Goal: Task Accomplishment & Management: Manage account settings

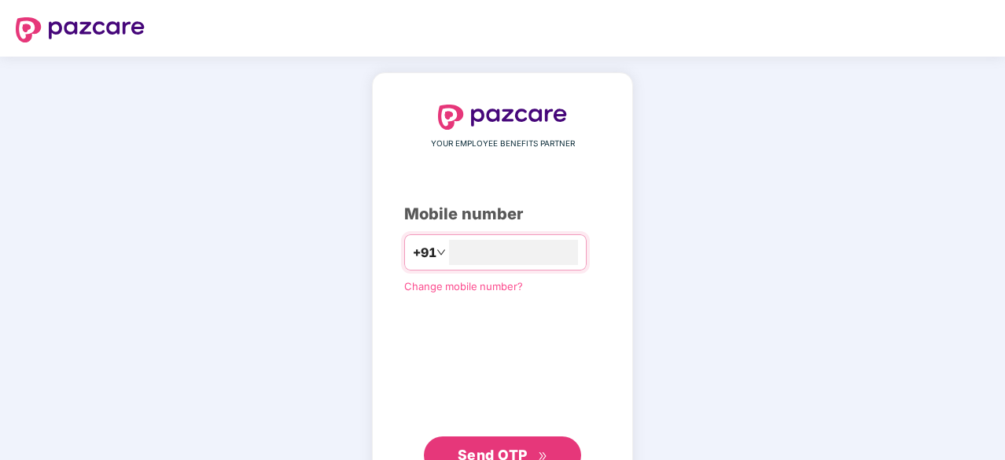
type input "**********"
click at [484, 453] on span "Send OTP" at bounding box center [493, 453] width 70 height 17
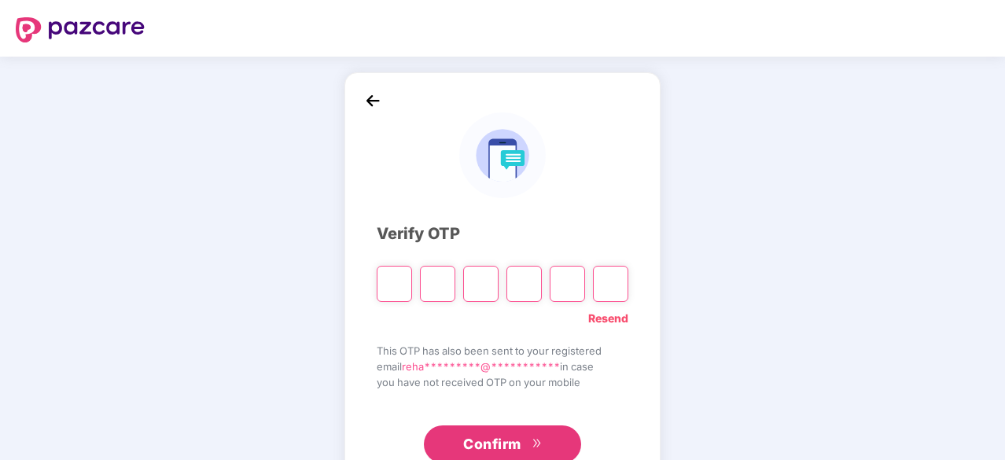
paste input "*"
type input "*"
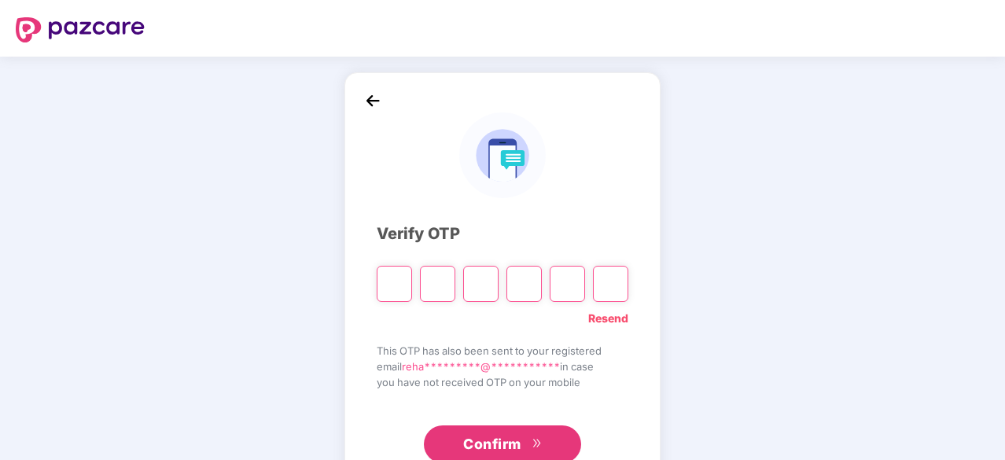
type input "*"
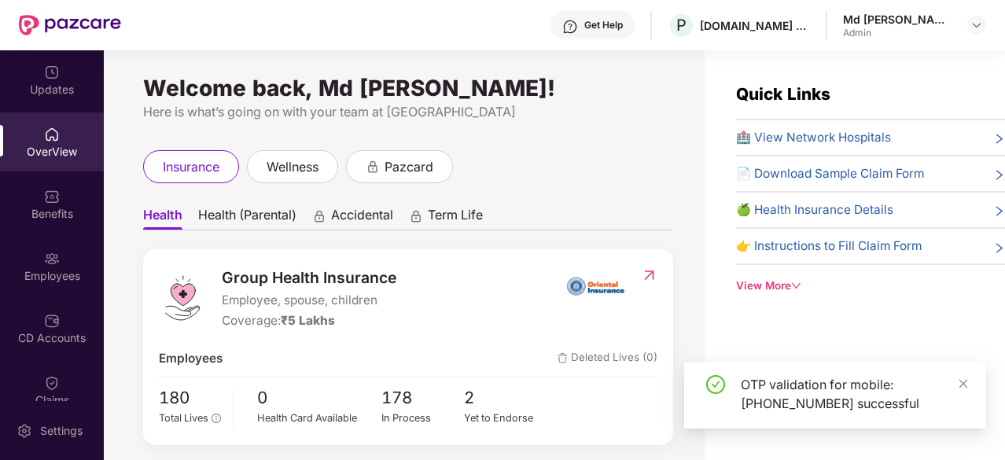
click at [50, 258] on img at bounding box center [52, 259] width 16 height 16
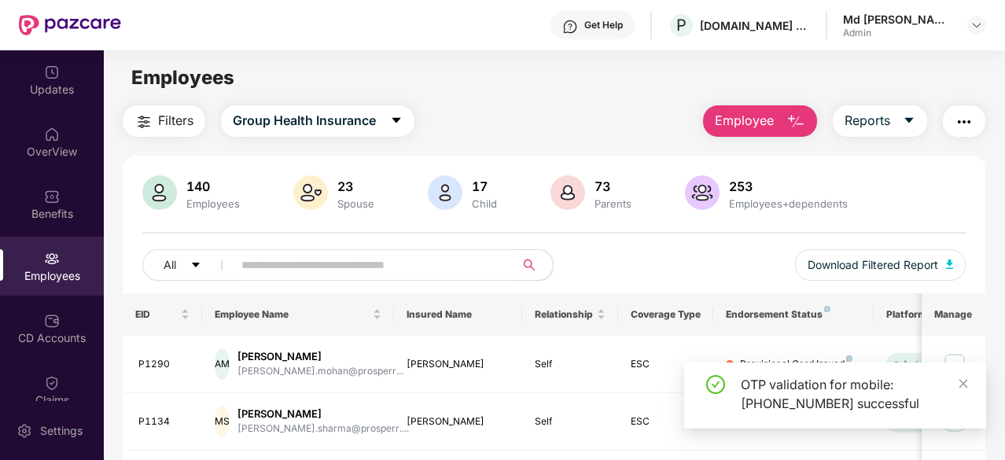
click at [247, 257] on input "text" at bounding box center [367, 265] width 252 height 24
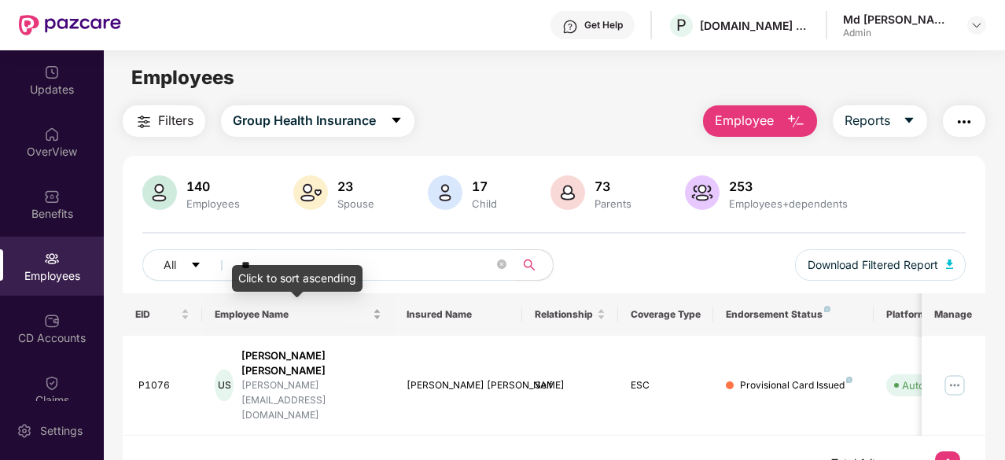
type input "*"
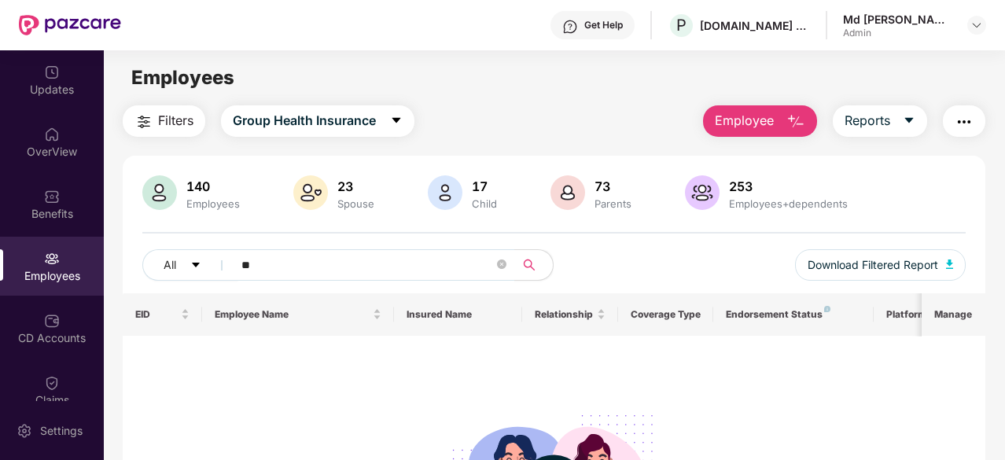
click at [380, 355] on div "No data found" at bounding box center [554, 466] width 839 height 237
click at [260, 260] on input "**" at bounding box center [367, 265] width 252 height 24
type input "*"
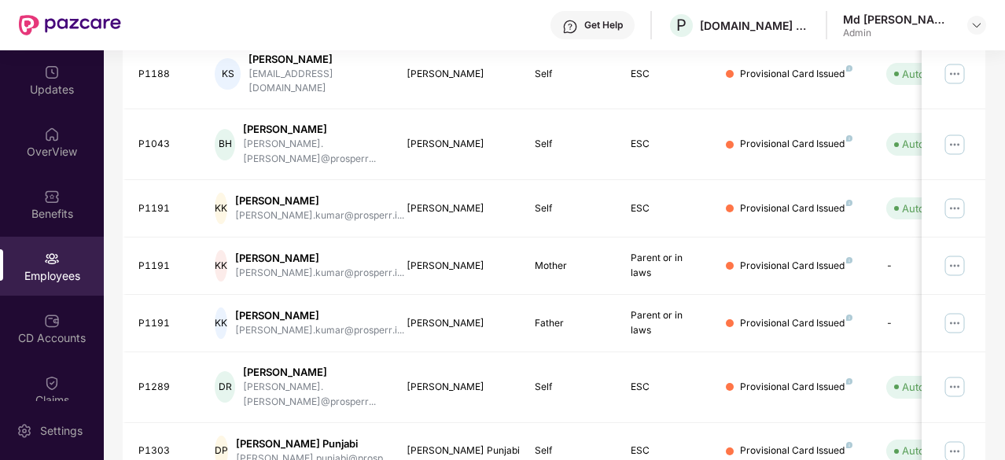
scroll to position [503, 0]
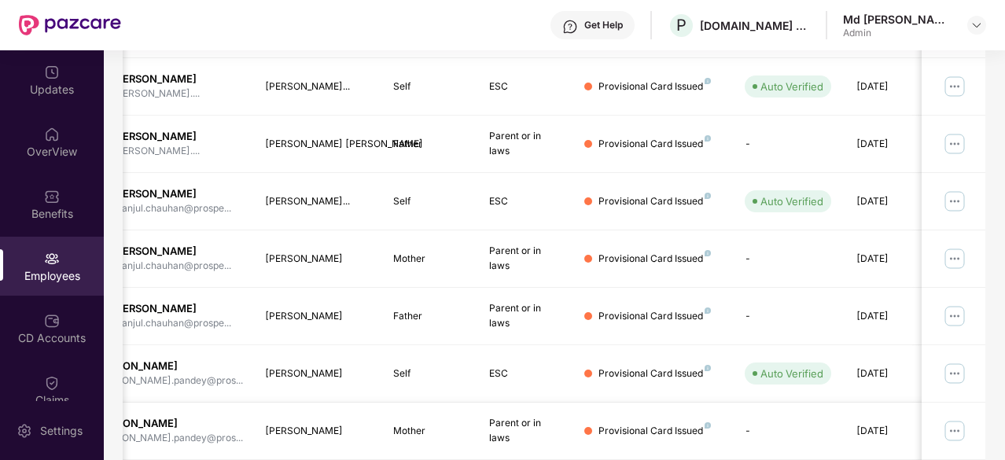
scroll to position [0, 142]
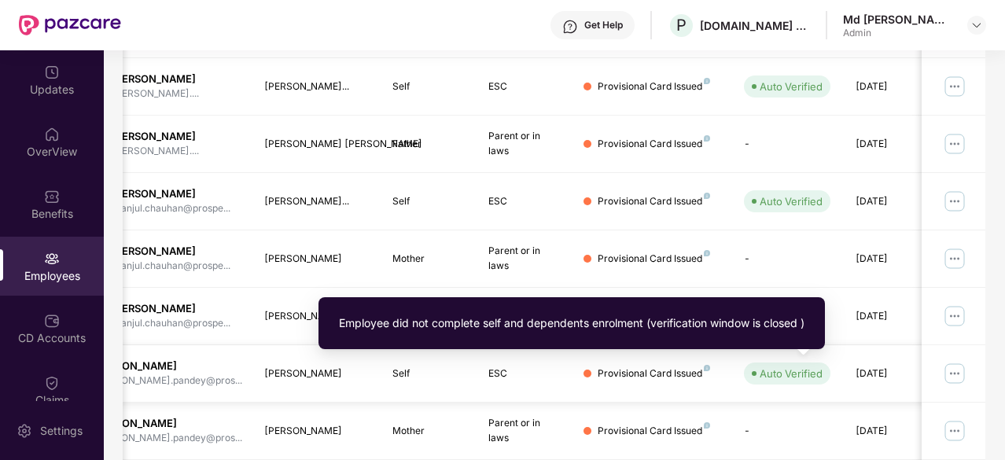
click at [768, 374] on div "Auto Verified" at bounding box center [791, 374] width 63 height 16
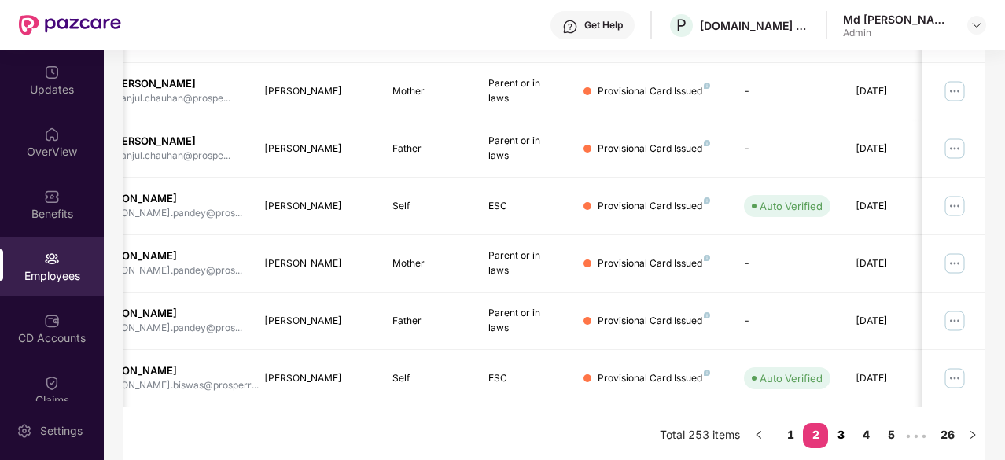
click at [842, 427] on link "3" at bounding box center [840, 435] width 25 height 24
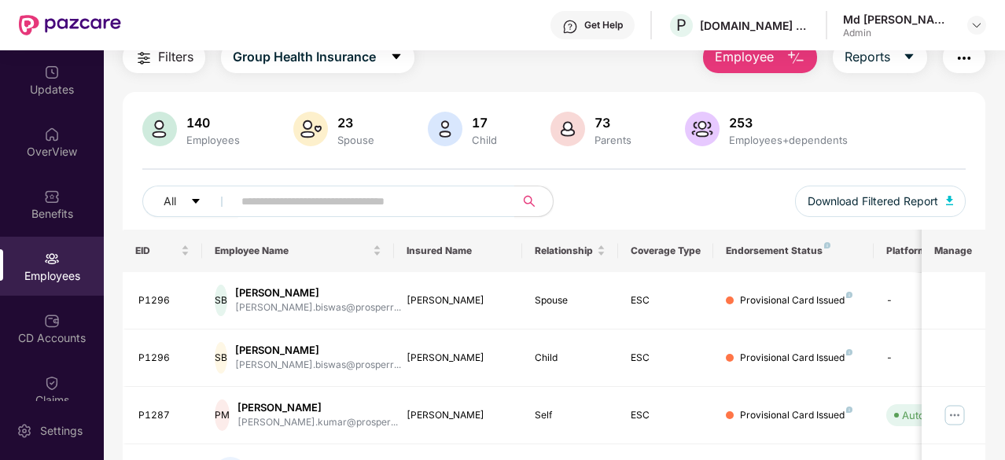
scroll to position [0, 0]
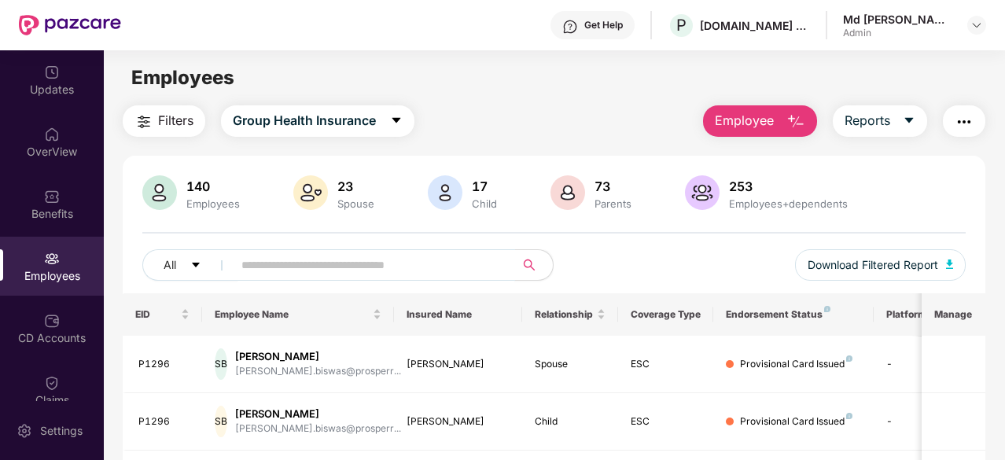
click at [253, 270] on input "text" at bounding box center [367, 265] width 252 height 24
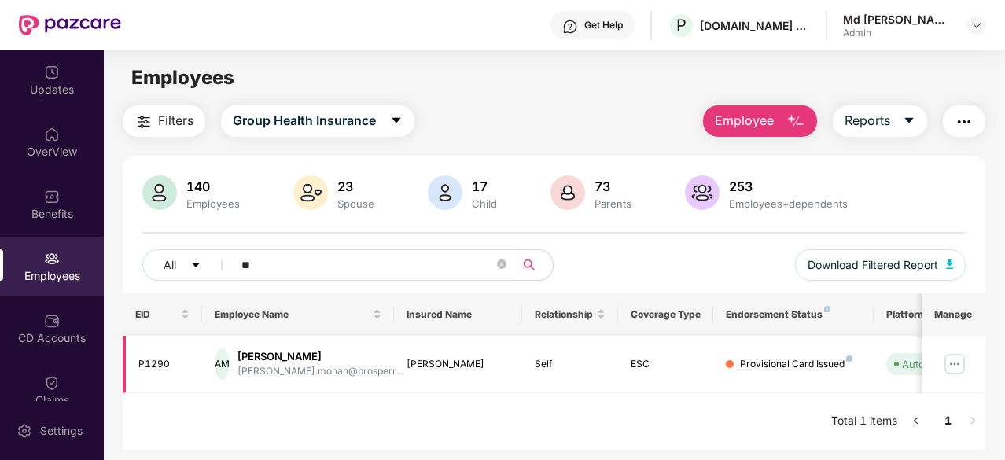
type input "**"
click at [959, 369] on img at bounding box center [954, 364] width 25 height 25
click at [643, 403] on div "EID Employee Name Insured Name Relationship Coverage Type Endorsement Status Pl…" at bounding box center [554, 371] width 863 height 157
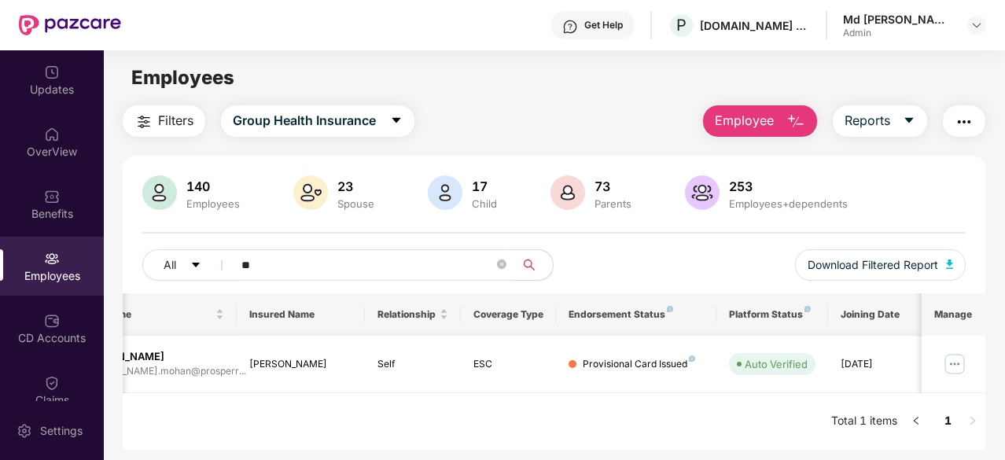
click at [954, 366] on img at bounding box center [954, 364] width 25 height 25
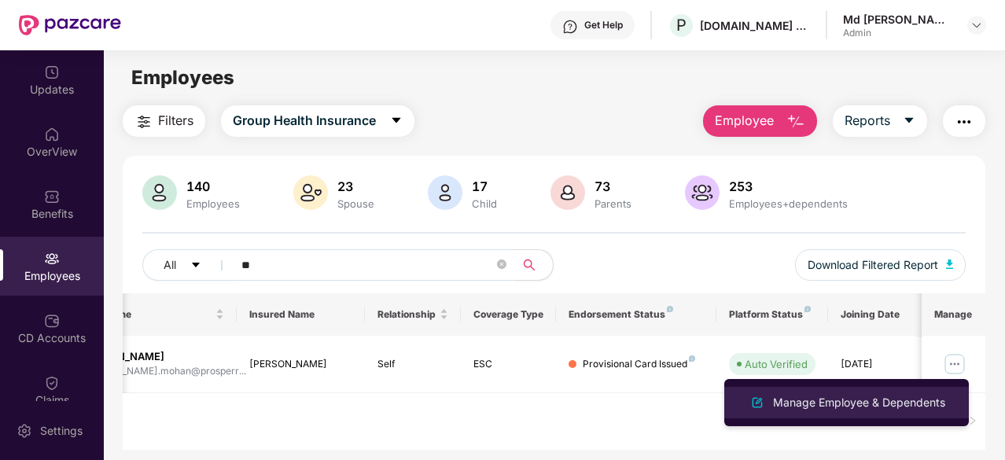
click at [838, 404] on div "Manage Employee & Dependents" at bounding box center [859, 402] width 179 height 17
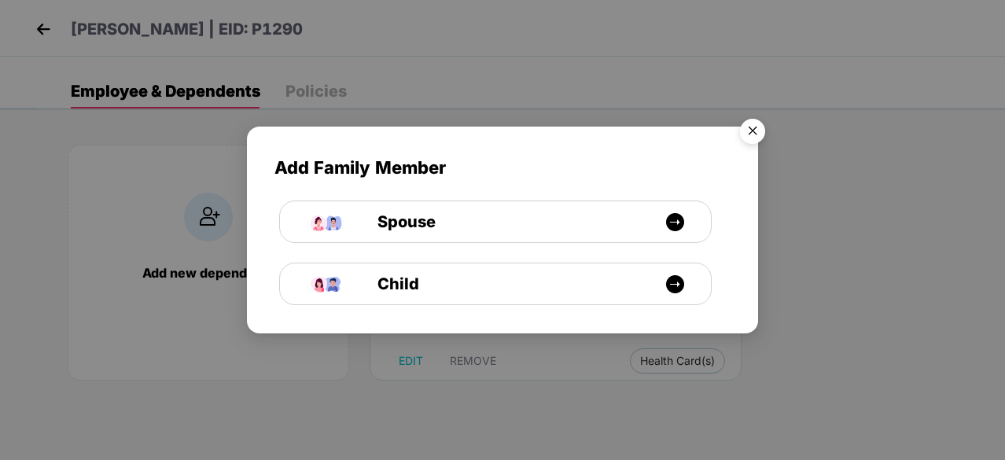
click at [755, 138] on img "Close" at bounding box center [753, 134] width 44 height 44
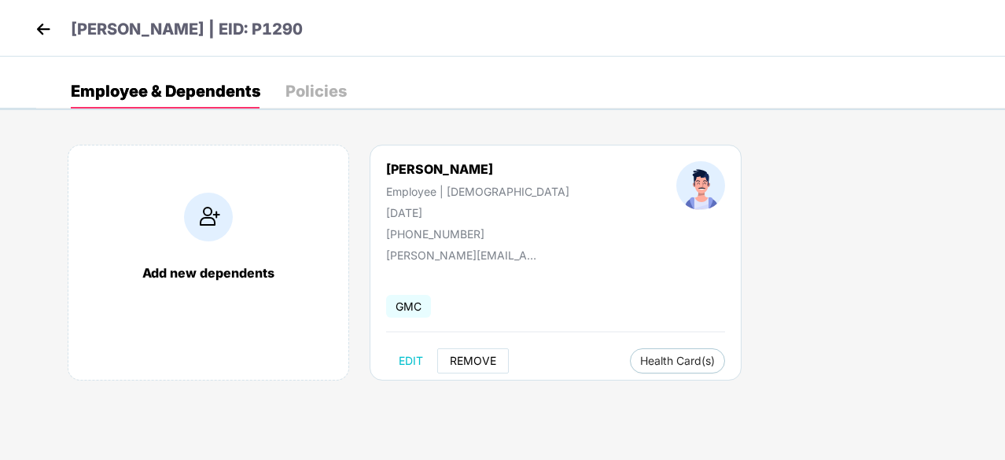
click at [467, 357] on span "REMOVE" at bounding box center [473, 361] width 46 height 13
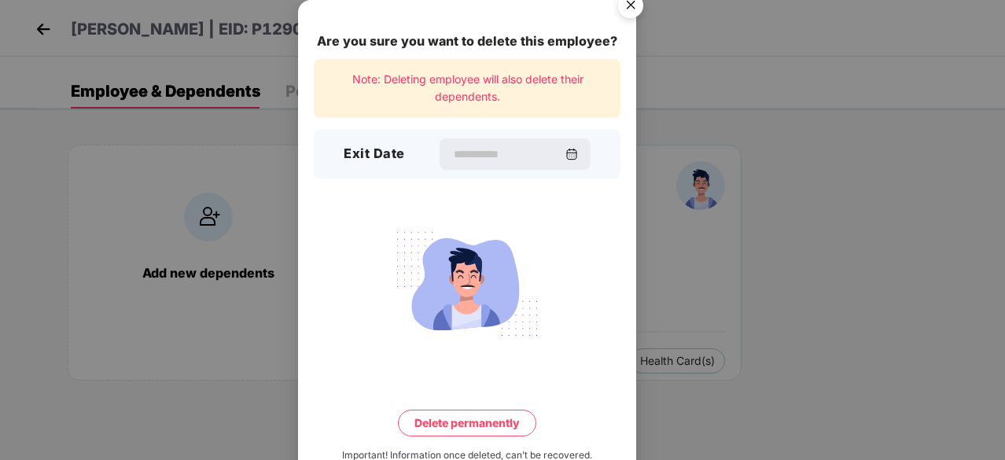
scroll to position [41, 0]
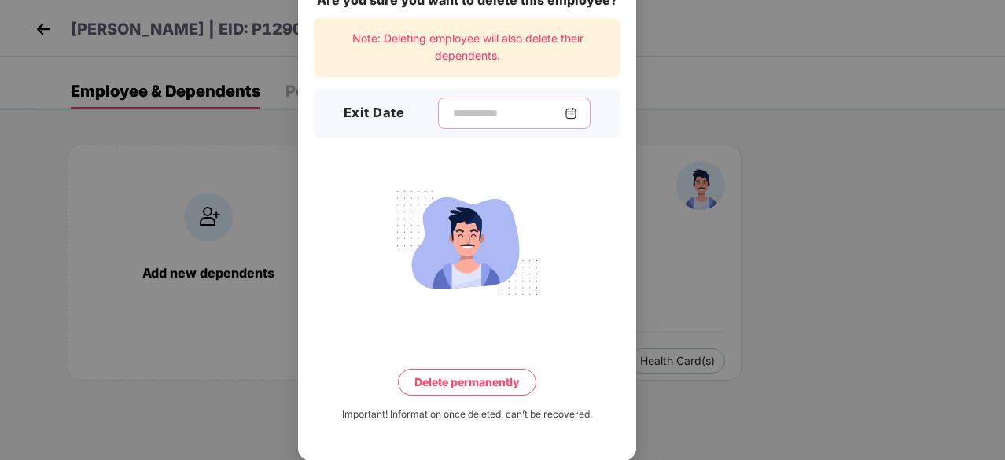
click at [451, 111] on input at bounding box center [507, 113] width 113 height 17
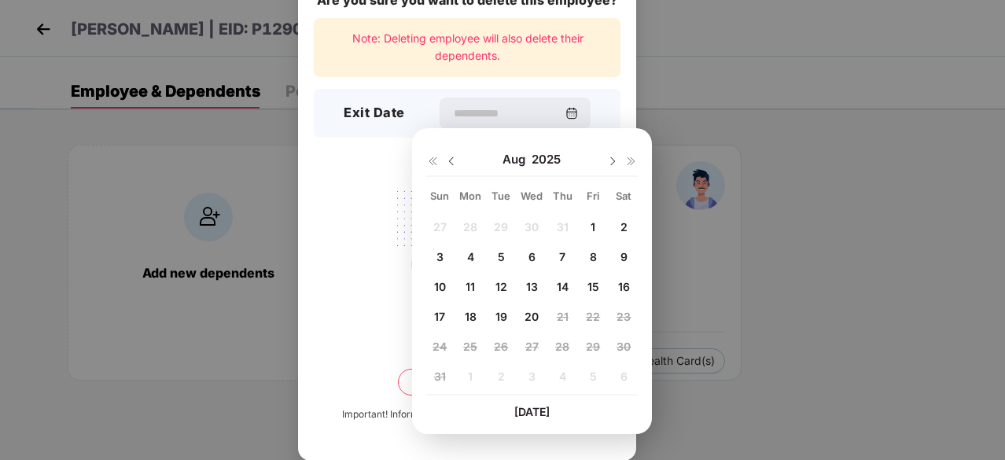
click at [673, 223] on div "Are you sure you want to delete this employee? Note: Deleting employee will als…" at bounding box center [502, 230] width 1005 height 460
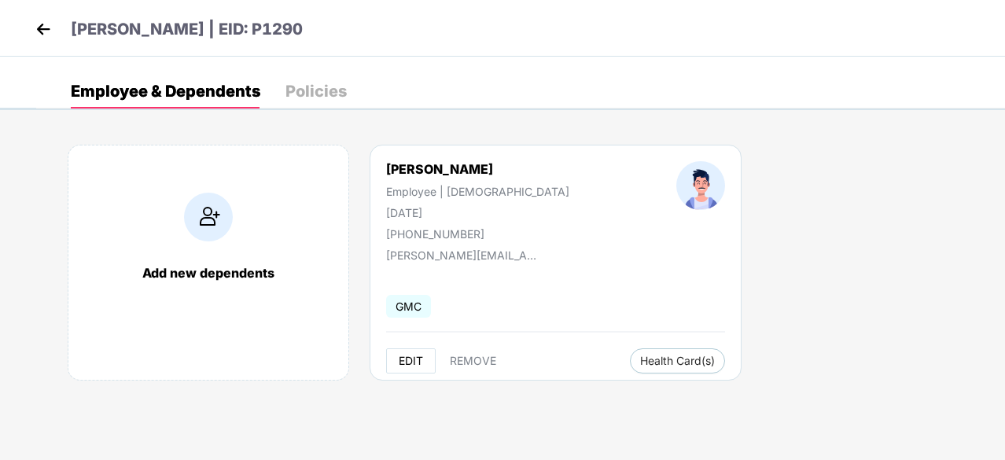
click at [417, 356] on span "EDIT" at bounding box center [411, 361] width 24 height 13
select select "****"
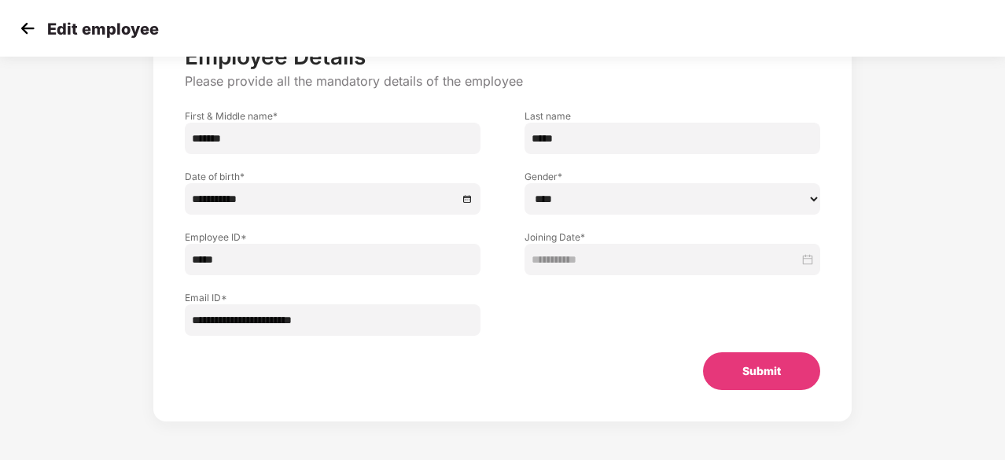
scroll to position [0, 0]
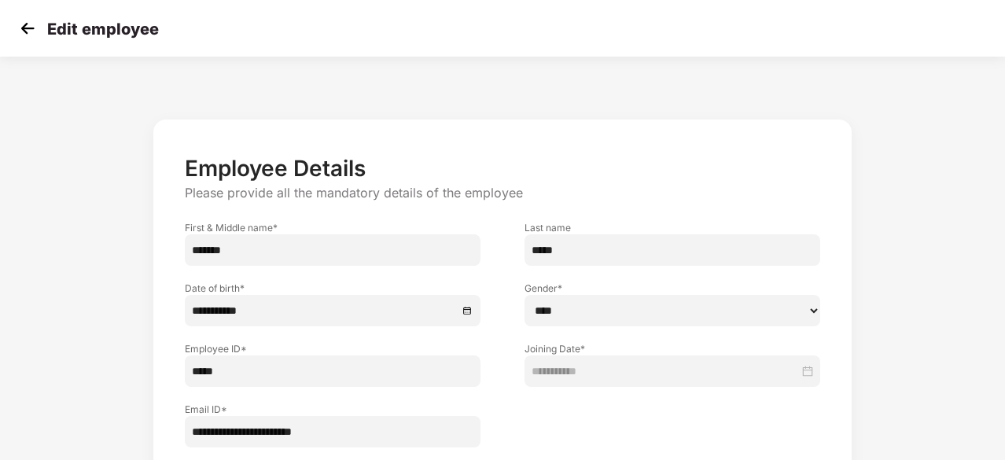
click at [18, 34] on img at bounding box center [28, 29] width 24 height 24
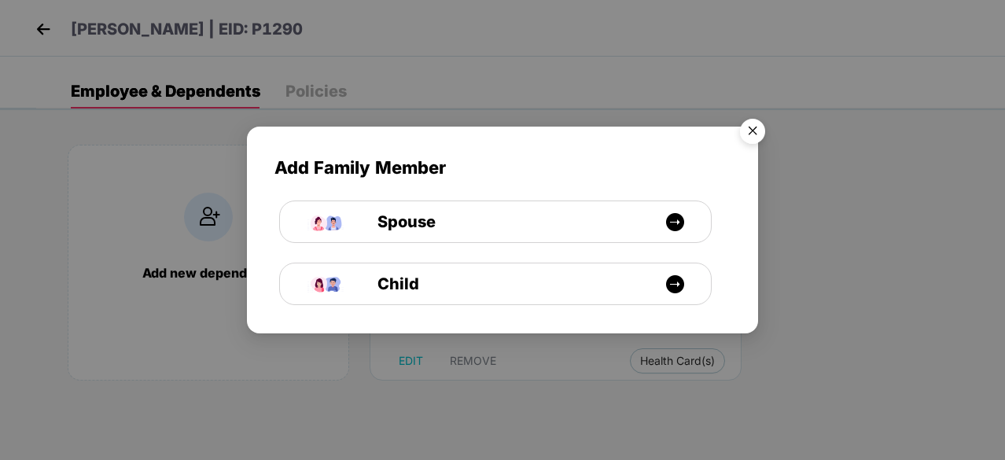
click at [750, 135] on img "Close" at bounding box center [753, 134] width 44 height 44
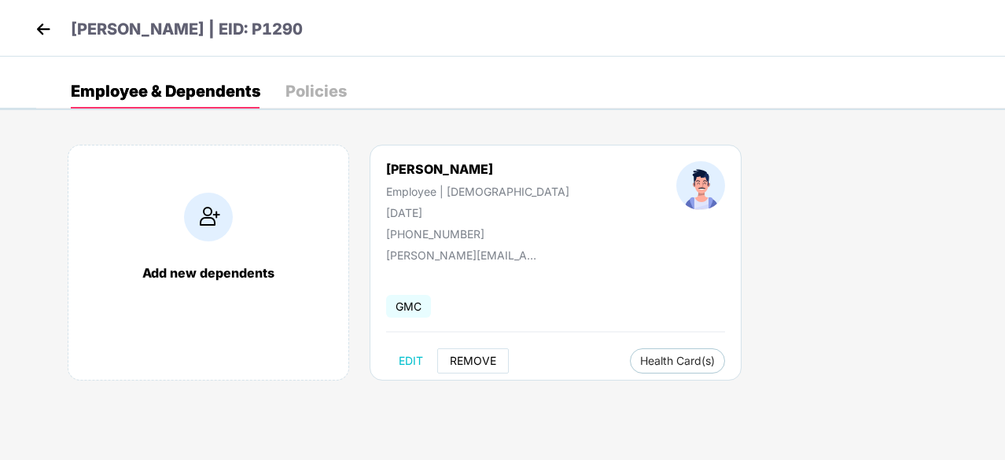
click at [466, 360] on span "REMOVE" at bounding box center [473, 361] width 46 height 13
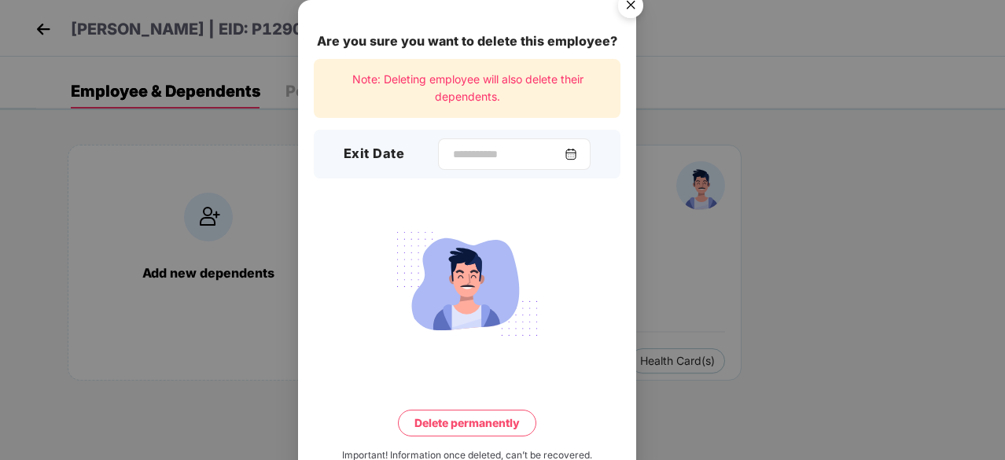
click at [577, 151] on img at bounding box center [571, 154] width 13 height 13
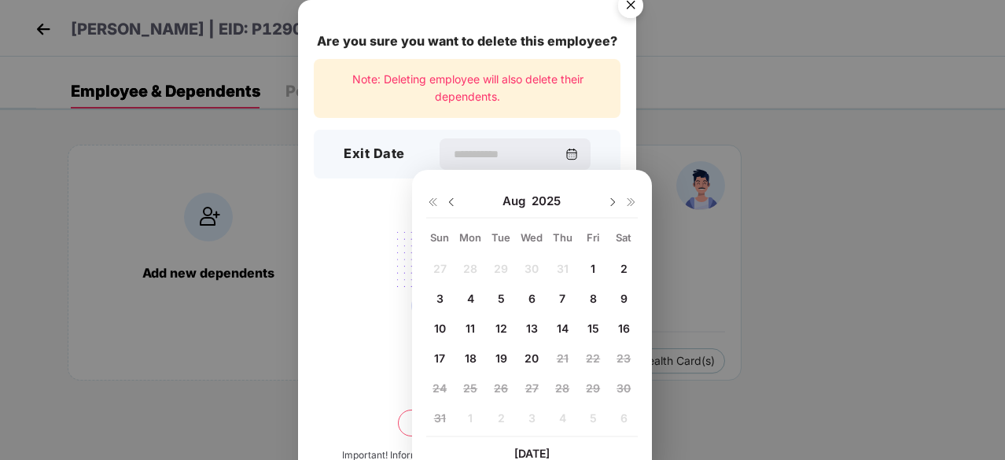
click at [621, 263] on span "2" at bounding box center [624, 268] width 7 height 13
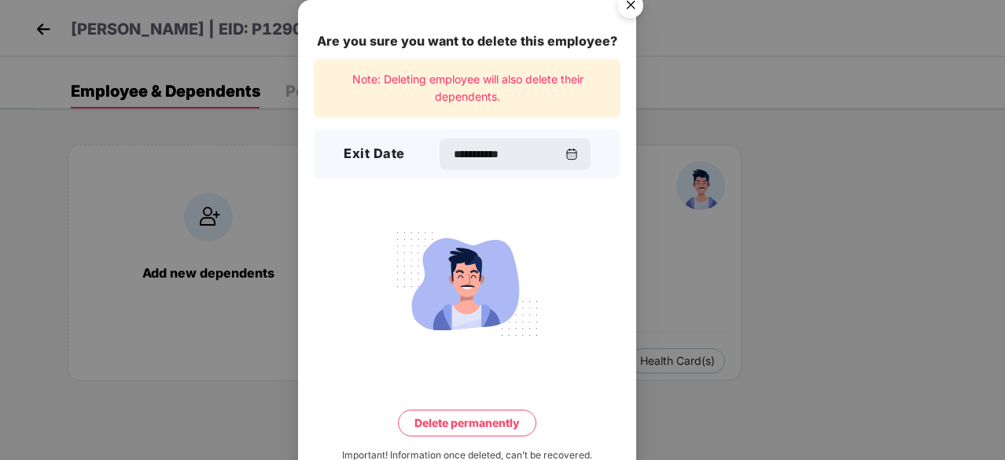
scroll to position [41, 0]
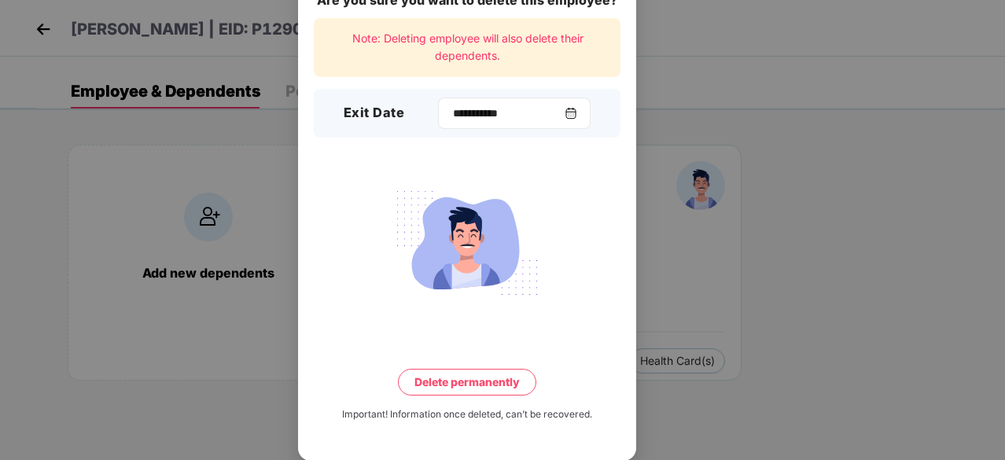
click at [576, 107] on img at bounding box center [571, 113] width 13 height 13
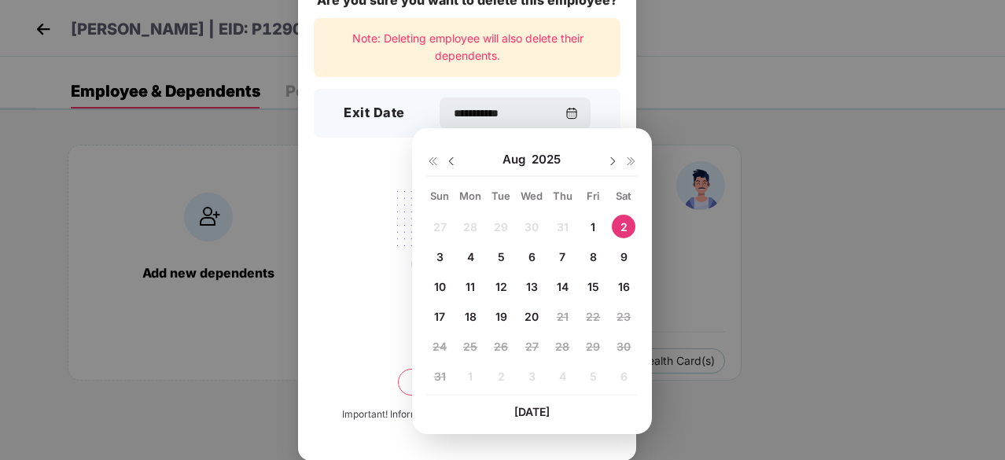
click at [532, 256] on span "6" at bounding box center [532, 256] width 7 height 13
type input "**********"
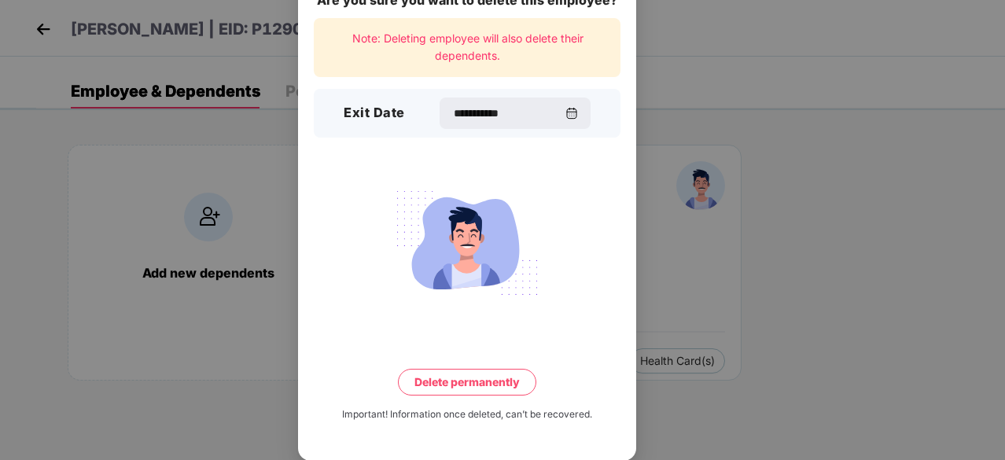
click at [455, 379] on button "Delete permanently" at bounding box center [467, 382] width 138 height 27
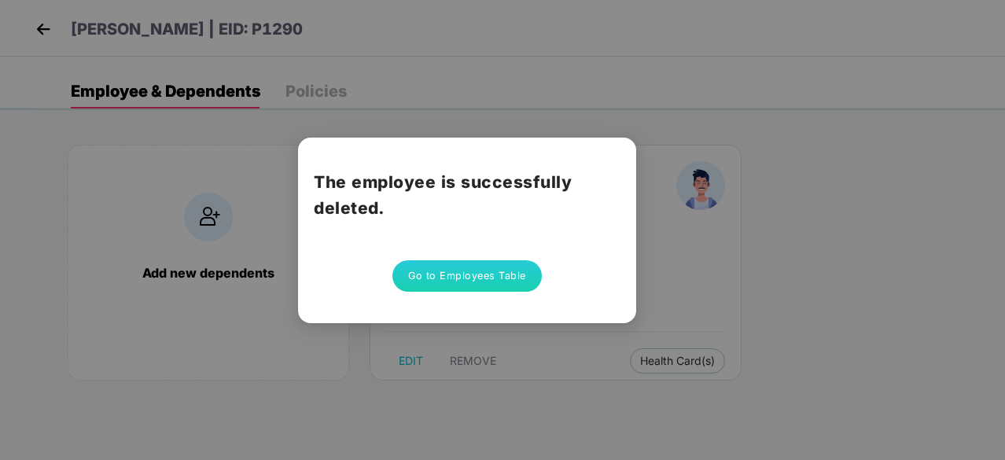
scroll to position [0, 0]
click at [450, 279] on button "Go to Employees Table" at bounding box center [466, 275] width 149 height 31
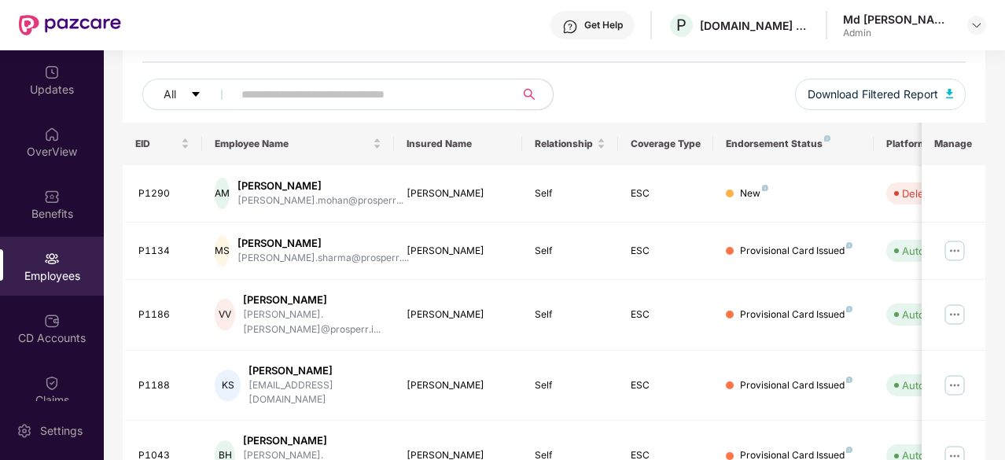
click at [256, 84] on input "text" at bounding box center [367, 95] width 252 height 24
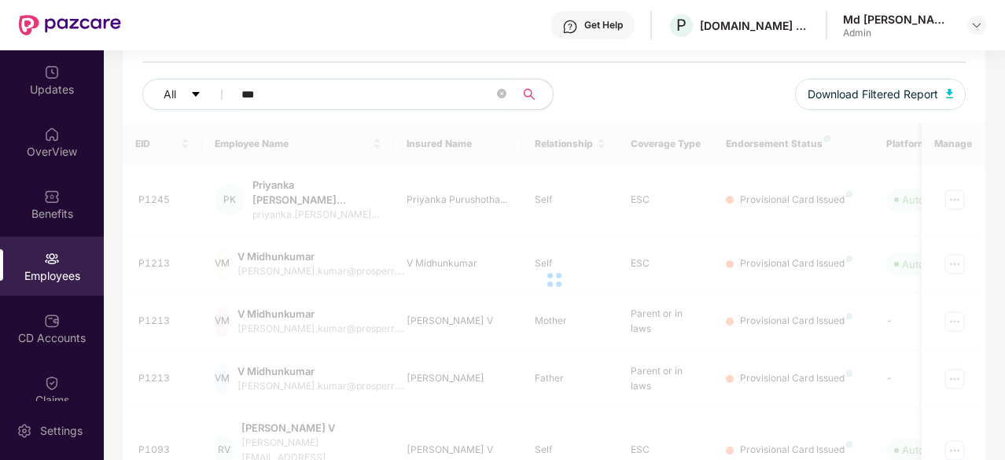
scroll to position [50, 0]
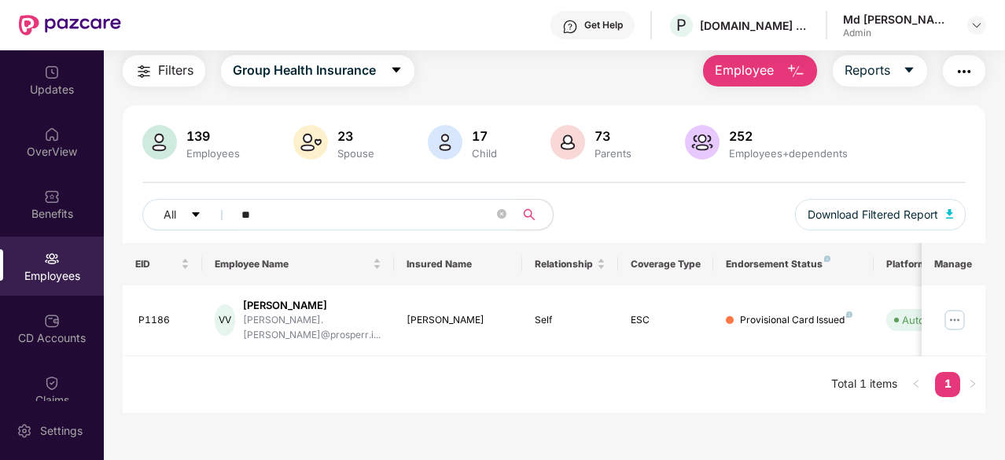
type input "*"
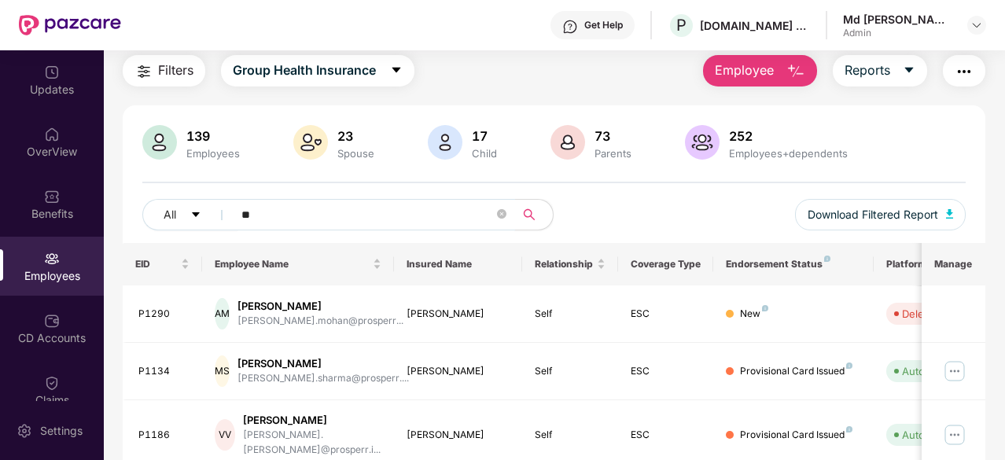
scroll to position [171, 0]
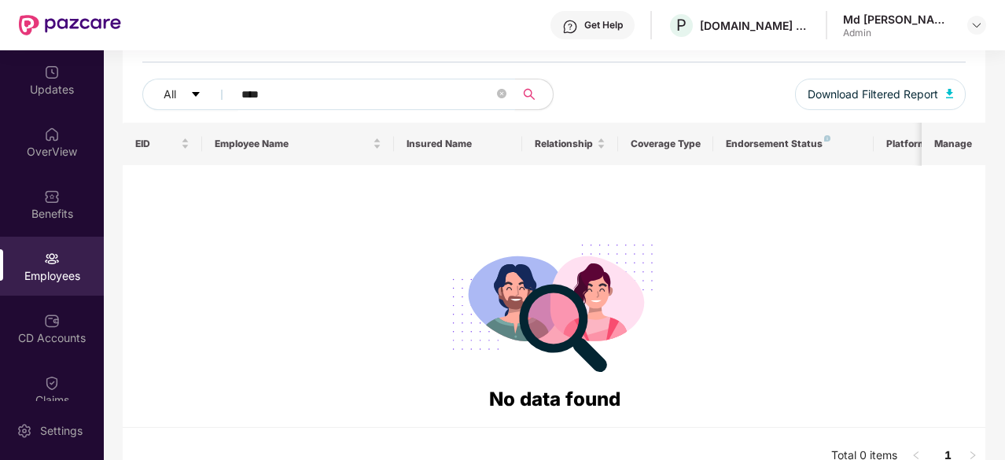
click at [239, 94] on span "****" at bounding box center [369, 94] width 293 height 31
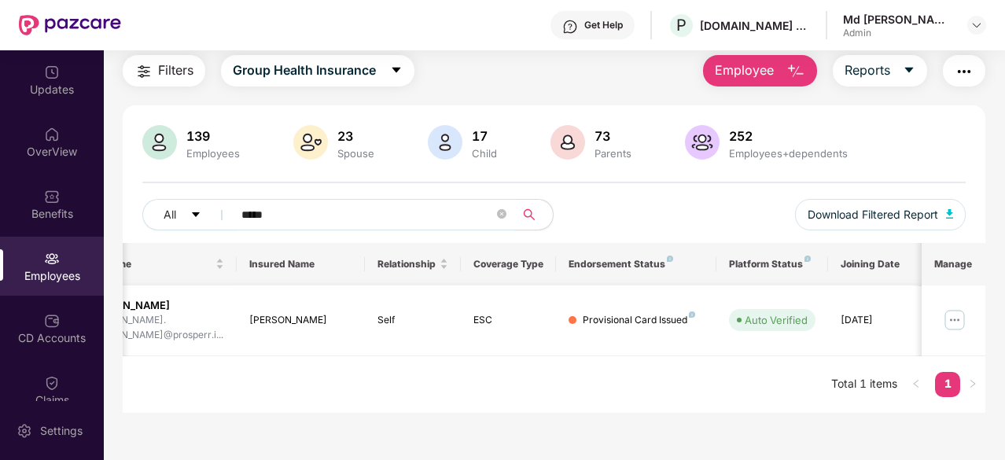
scroll to position [0, 0]
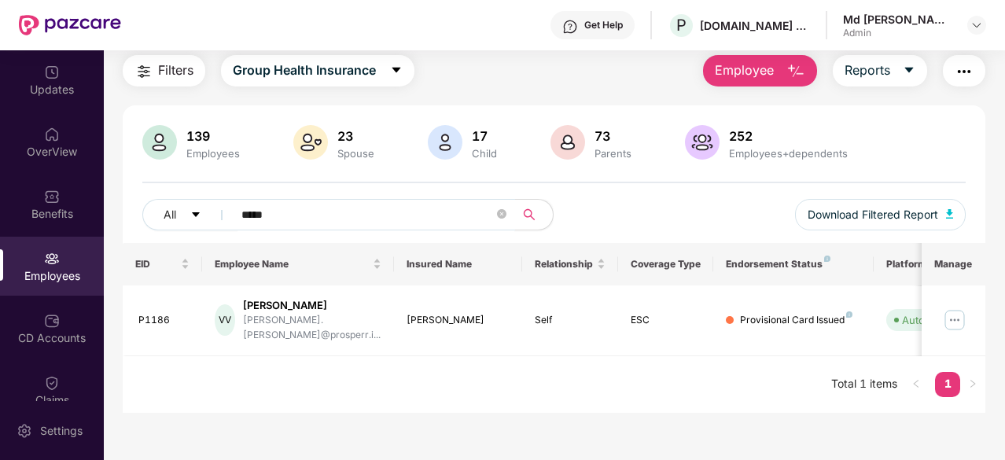
click at [327, 216] on input "*****" at bounding box center [367, 215] width 252 height 24
type input "*"
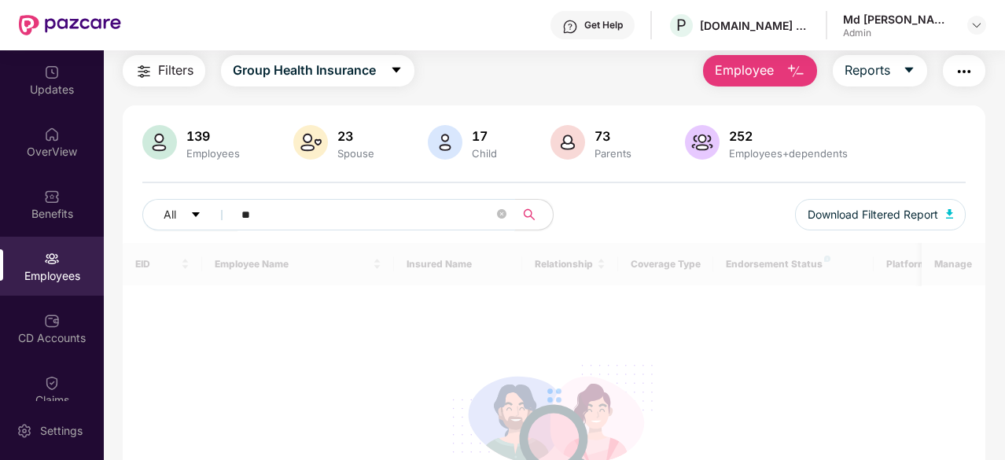
type input "*"
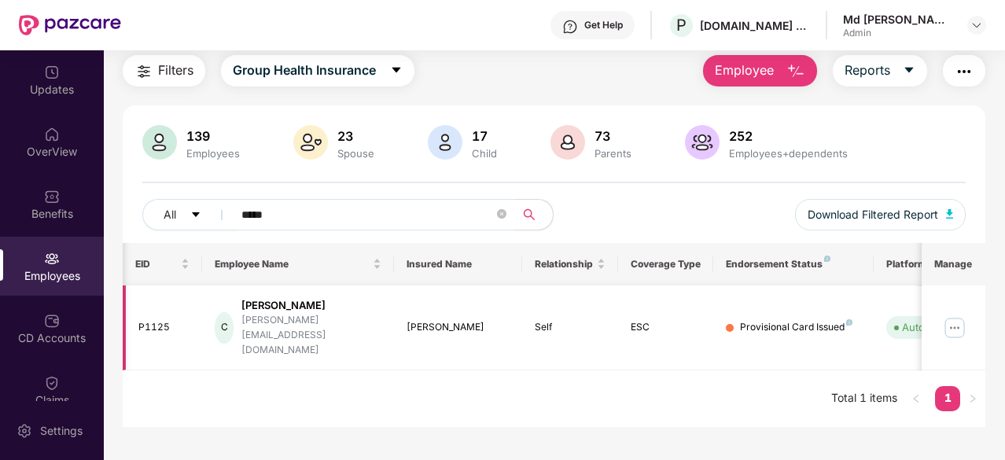
scroll to position [0, 157]
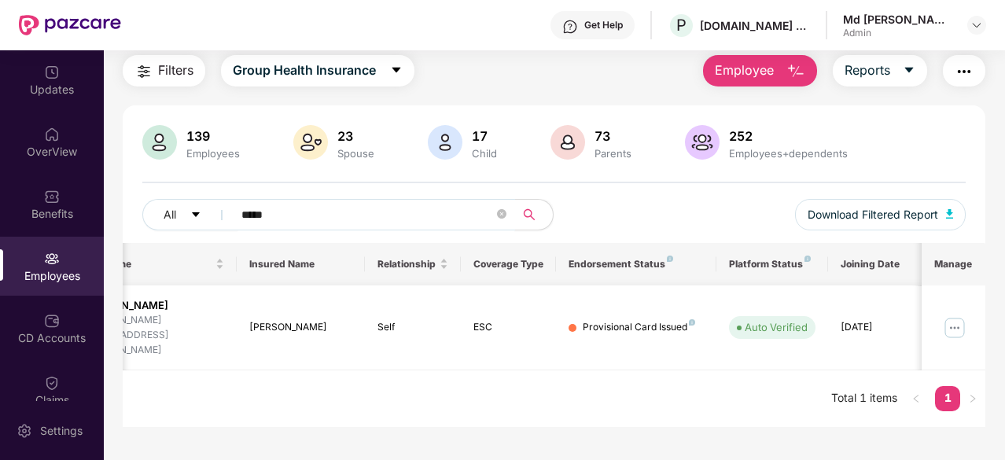
type input "*****"
click at [953, 315] on img at bounding box center [954, 327] width 25 height 25
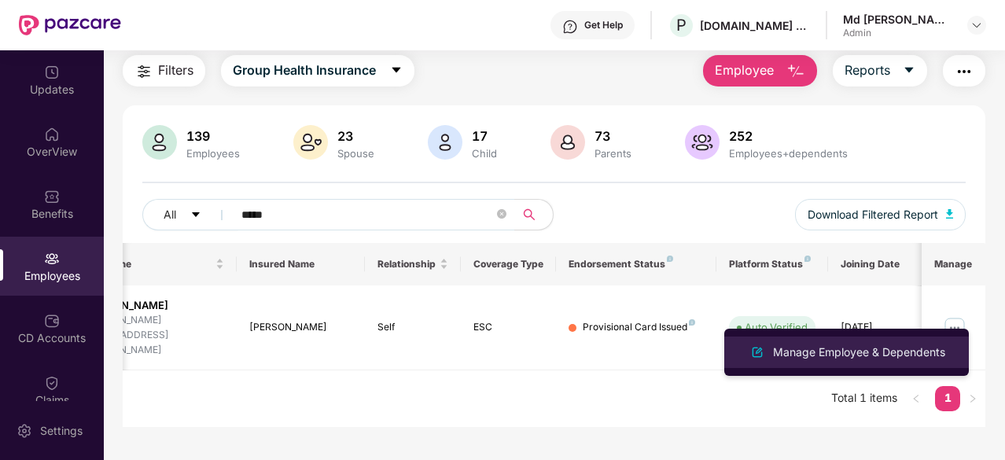
click at [823, 356] on div "Manage Employee & Dependents" at bounding box center [859, 352] width 179 height 17
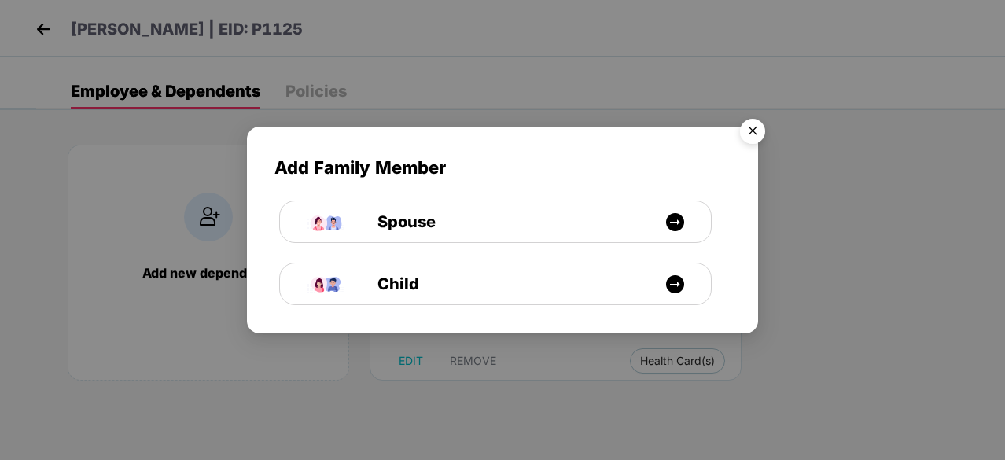
click at [755, 134] on img "Close" at bounding box center [753, 134] width 44 height 44
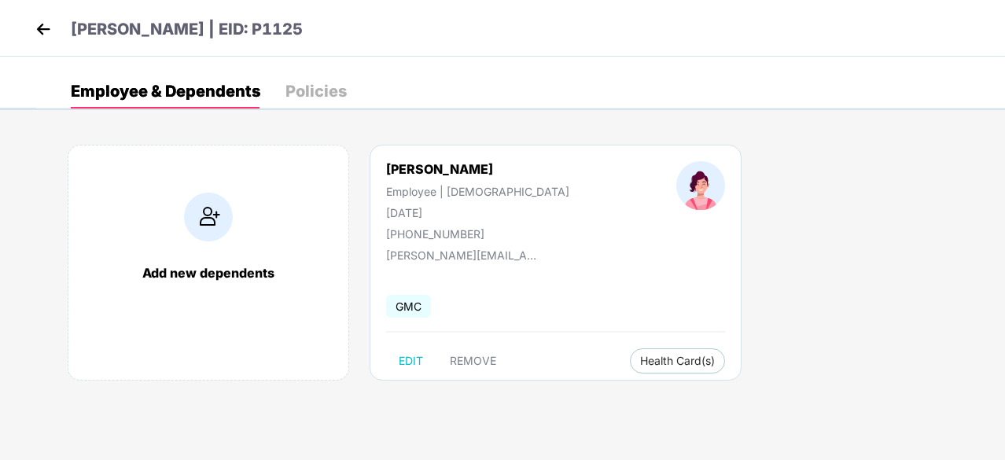
click at [212, 224] on img at bounding box center [208, 217] width 49 height 49
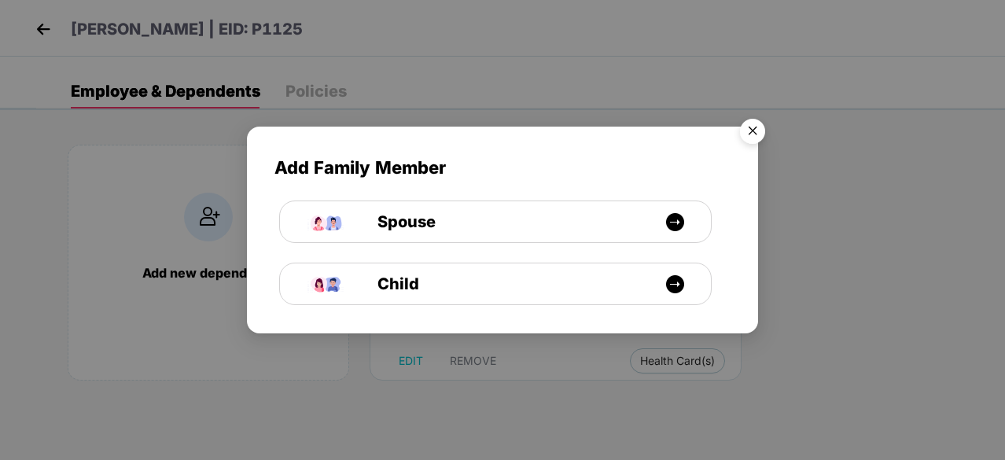
click at [752, 131] on img "Close" at bounding box center [753, 134] width 44 height 44
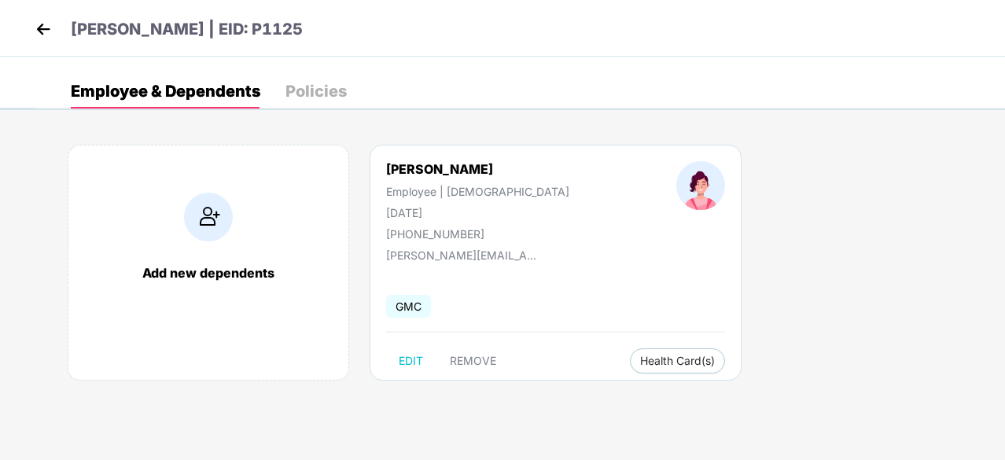
click at [46, 29] on img at bounding box center [43, 29] width 24 height 24
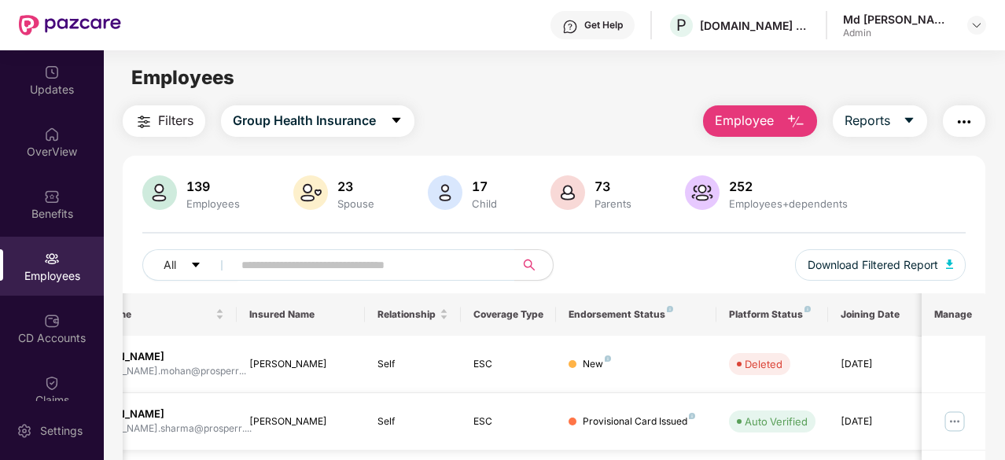
scroll to position [0, 0]
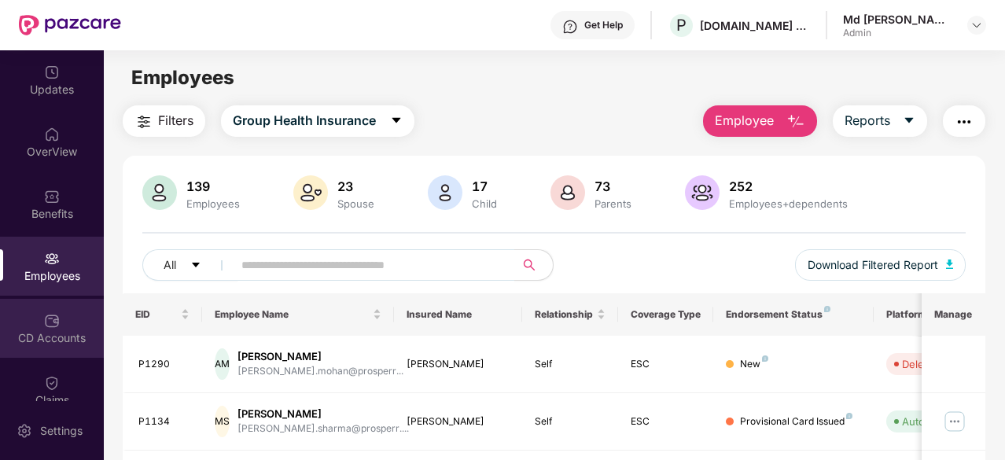
click at [59, 331] on div "CD Accounts" at bounding box center [52, 338] width 104 height 16
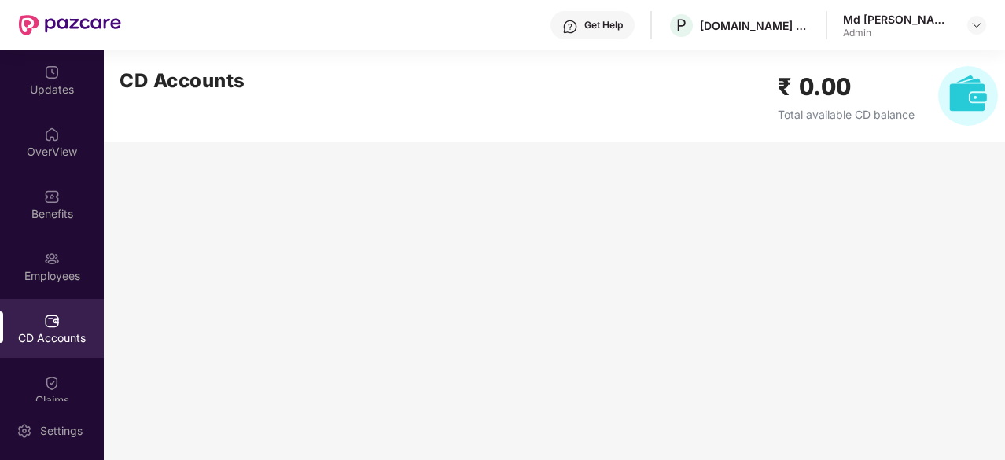
click at [955, 97] on img at bounding box center [968, 96] width 60 height 60
click at [52, 385] on img at bounding box center [52, 383] width 16 height 16
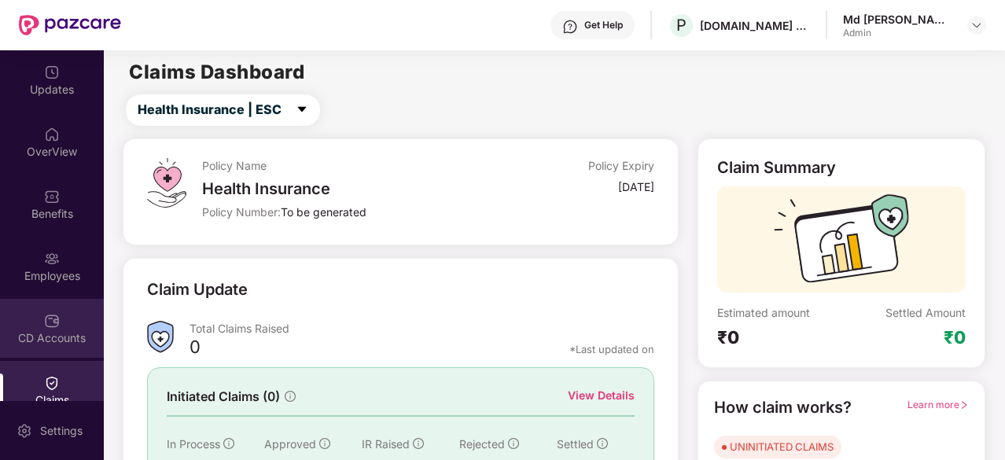
click at [82, 326] on div "CD Accounts" at bounding box center [52, 328] width 104 height 59
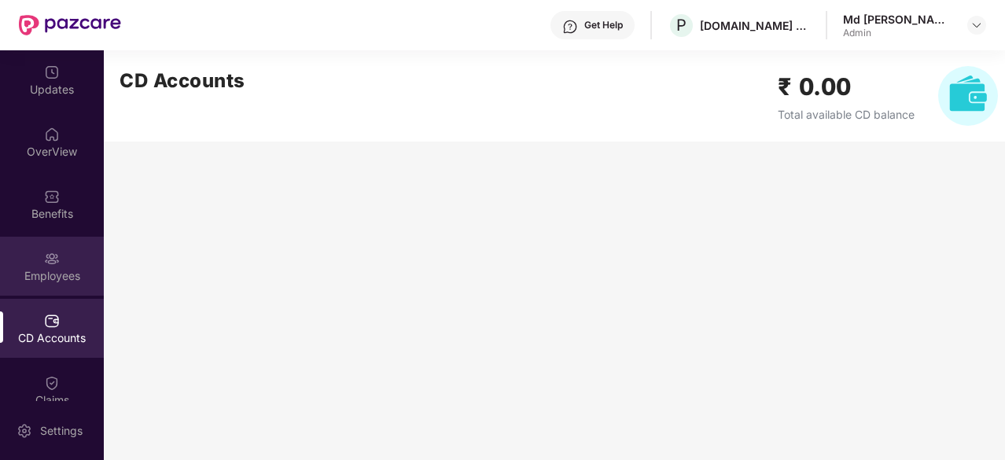
click at [96, 288] on div "Employees" at bounding box center [52, 266] width 104 height 59
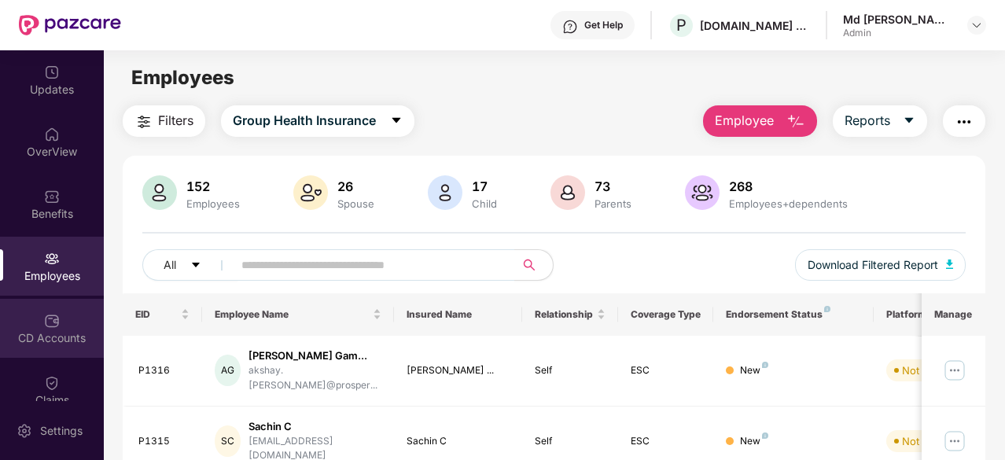
click at [85, 347] on div "CD Accounts" at bounding box center [52, 328] width 104 height 59
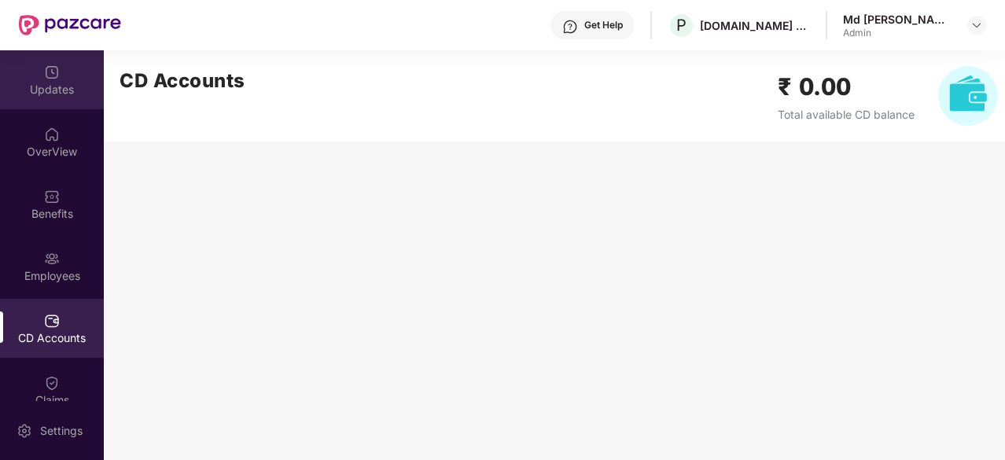
click at [55, 84] on div "Updates" at bounding box center [52, 90] width 104 height 16
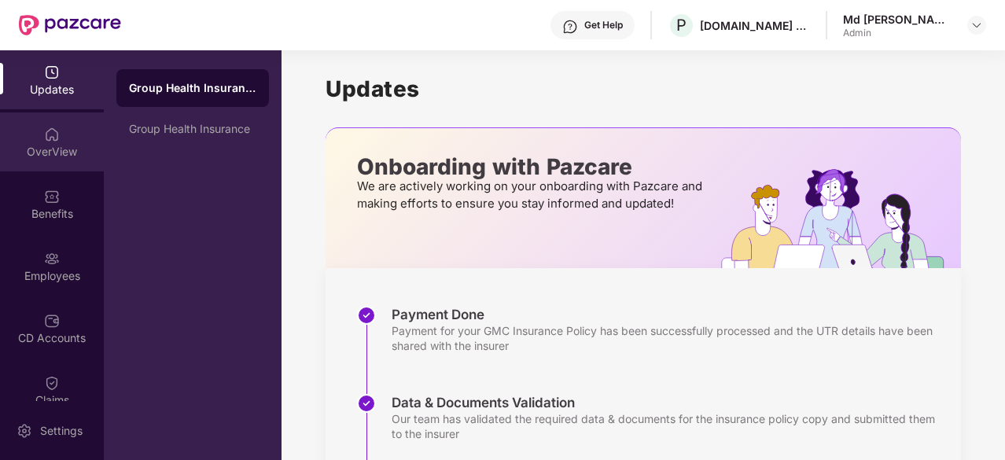
click at [35, 142] on div "OverView" at bounding box center [52, 141] width 104 height 59
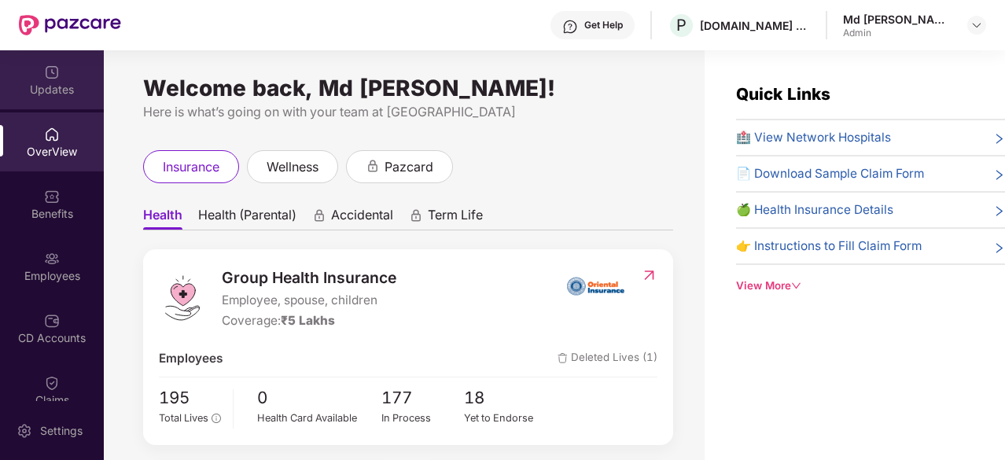
click at [42, 89] on div "Updates" at bounding box center [52, 90] width 104 height 16
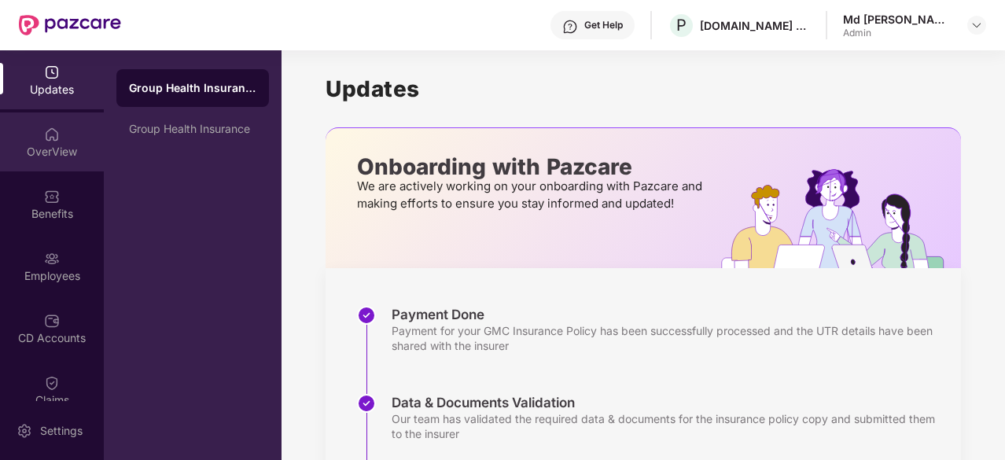
click at [79, 138] on div "OverView" at bounding box center [52, 141] width 104 height 59
